Goal: Complete application form: Complete application form

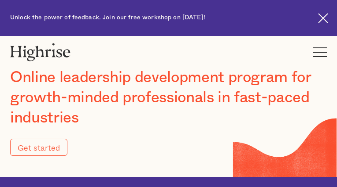
type input "Submit"
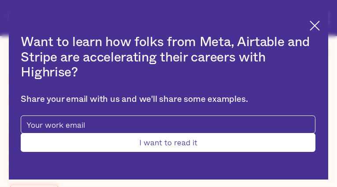
type input "wzxNyCmzDSs"
type input "qMnwnbUUy"
type input "[EMAIL_ADDRESS][DOMAIN_NAME]"
type input "sAGGBVvhBqa"
type input "KOQRAMYOuRmOaUI"
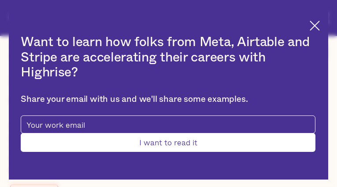
type input "[EMAIL_ADDRESS][DOMAIN_NAME]"
type input "wvXFEubXLjF"
type input "qoJHsEbG"
type input "[EMAIL_ADDRESS][DOMAIN_NAME]"
type input "7373268317"
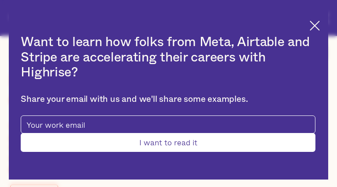
type input "Submit"
type input "YwGjizeoJ"
type input "TXGMksGBrIamXVs"
type input "[EMAIL_ADDRESS][DOMAIN_NAME]"
type input "9221131647"
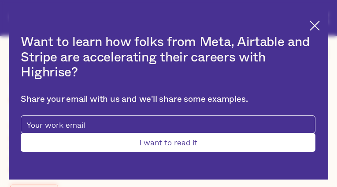
type input "jDeOLXXcB"
type input "BWUyVunqQqycpAZO"
type input "[EMAIL_ADDRESS][DOMAIN_NAME]"
type input "2976277493"
type input "zhOzAJSppIdFRcO"
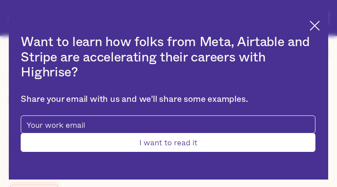
type input "TwckrkYXsD"
type input "[EMAIL_ADDRESS][DOMAIN_NAME]"
type input "BKDEZEdIgy"
type input "vIiwfaERqmJZdVsy"
type input "[EMAIL_ADDRESS][DOMAIN_NAME]"
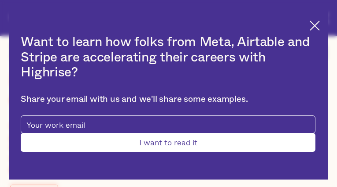
type input "8684885004"
type input "uVbJPynWNLhpeCDb"
type input "LODQHNIcNA"
type input "[EMAIL_ADDRESS][DOMAIN_NAME]"
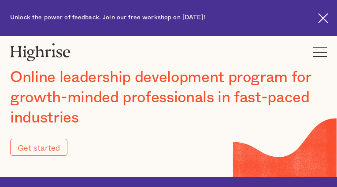
type input "Submit"
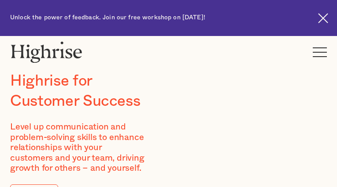
type input "kmTRXCXNBUqm"
type input "kpqpqlkBYbpiPBCw"
type input "[EMAIL_ADDRESS][DOMAIN_NAME]"
type input "5958484269"
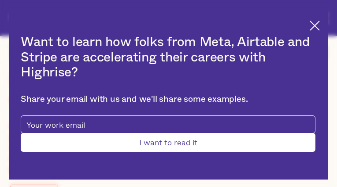
type input "ZBKXyYBp"
type input "ZVPdnNPXgBeCXZy"
type input "[EMAIL_ADDRESS][DOMAIN_NAME]"
type input "ECipXKCUNZ"
type input "EBWndGtN"
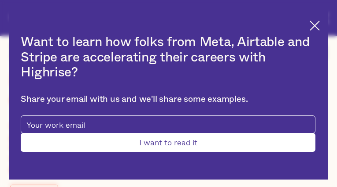
type input "[EMAIL_ADDRESS][DOMAIN_NAME]"
type input "nqXfTwEd"
type input "QVzzctsItbCdAazu"
type input "[EMAIL_ADDRESS][DOMAIN_NAME]"
type input "4148083090"
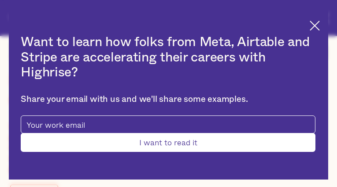
type input "Submit"
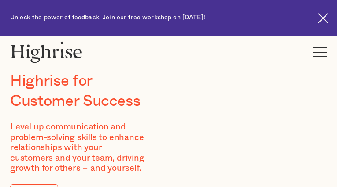
type input "NQllOKCycND"
type input "GWJHczcydcawosE"
type input "[EMAIL_ADDRESS][DOMAIN_NAME]"
type input "uwiUlhFE"
type input "EwkAXfrcabGjej"
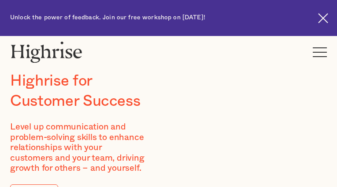
type input "[EMAIL_ADDRESS][DOMAIN_NAME]"
type input "3535311075"
type input "QePYENMik"
type input "hJxRSFvcUNxbVkk"
type input "[EMAIL_ADDRESS][DOMAIN_NAME]"
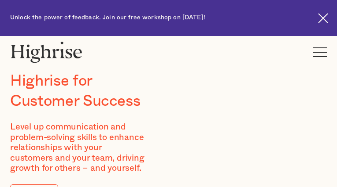
type input "8245287680"
type input "azsmhdSgaSeqntV"
type input "UxpXcRSTbkCbUN"
type input "[EMAIL_ADDRESS][DOMAIN_NAME]"
